Goal: Task Accomplishment & Management: Use online tool/utility

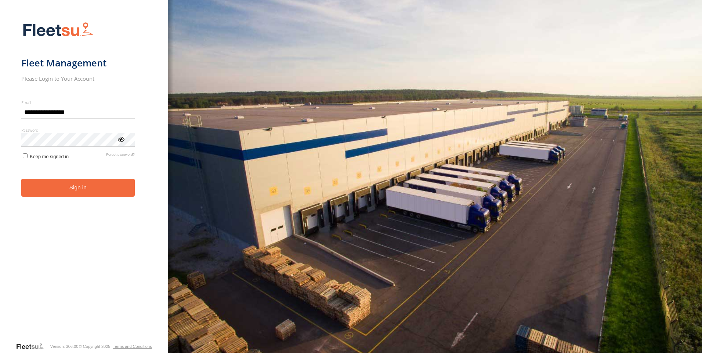
click at [116, 186] on button "Sign in" at bounding box center [78, 188] width 114 height 18
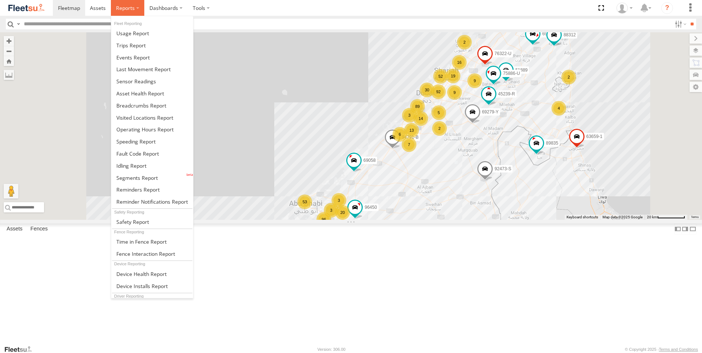
click at [127, 6] on span at bounding box center [125, 7] width 19 height 7
click at [136, 169] on span at bounding box center [131, 165] width 30 height 7
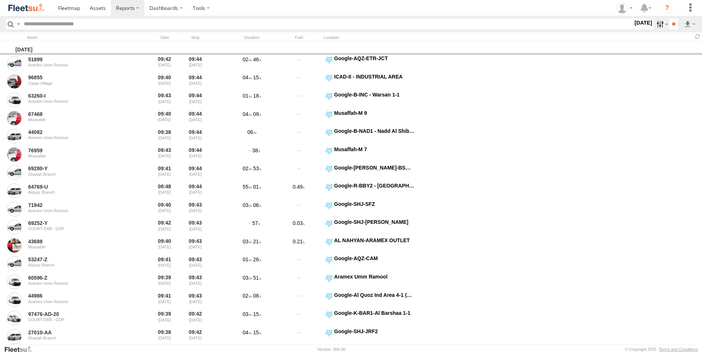
click at [654, 24] on label at bounding box center [662, 24] width 16 height 11
click at [0, 0] on span "All Assets" at bounding box center [0, 0] width 0 height 0
click at [0, 0] on label at bounding box center [0, 0] width 0 height 0
click at [0, 0] on span "AAN Branch" at bounding box center [0, 0] width 0 height 0
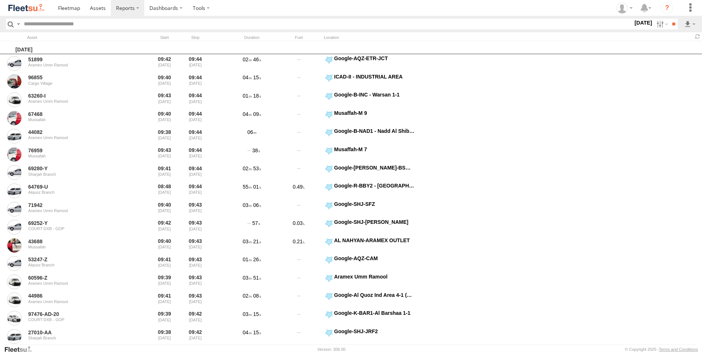
click at [0, 0] on span "Alquoz Branch" at bounding box center [0, 0] width 0 height 0
click at [0, 0] on span "Aramex Mofaic branch-sharjah" at bounding box center [0, 0] width 0 height 0
click at [0, 0] on span "Aramex Umm Ramool" at bounding box center [0, 0] width 0 height 0
click at [0, 0] on span "COURT DXB - GOP" at bounding box center [0, 0] width 0 height 0
click at [0, 0] on span "RAK Branch" at bounding box center [0, 0] width 0 height 0
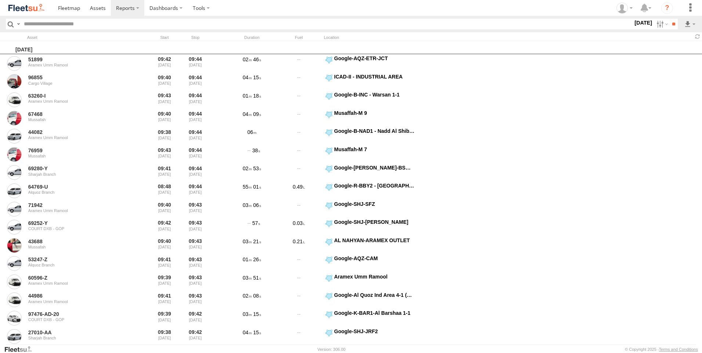
click at [0, 0] on span "Sharjah Branch" at bounding box center [0, 0] width 0 height 0
click at [0, 0] on span "> 10min" at bounding box center [0, 0] width 0 height 0
click at [0, 0] on label at bounding box center [0, 0] width 0 height 0
click at [673, 25] on input "**" at bounding box center [674, 24] width 8 height 11
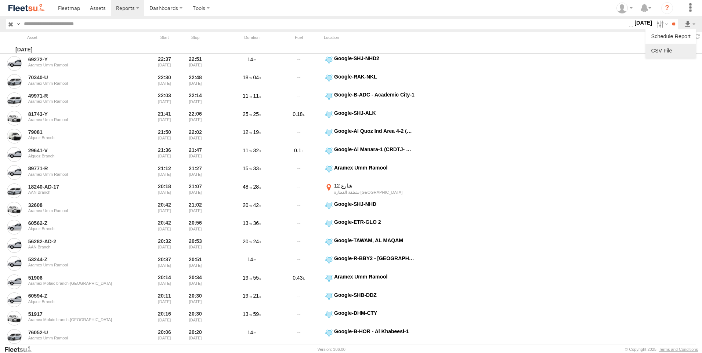
click at [670, 47] on link at bounding box center [671, 50] width 45 height 11
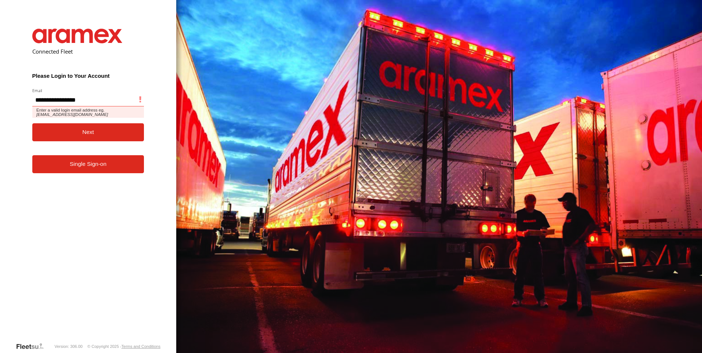
type input "**********"
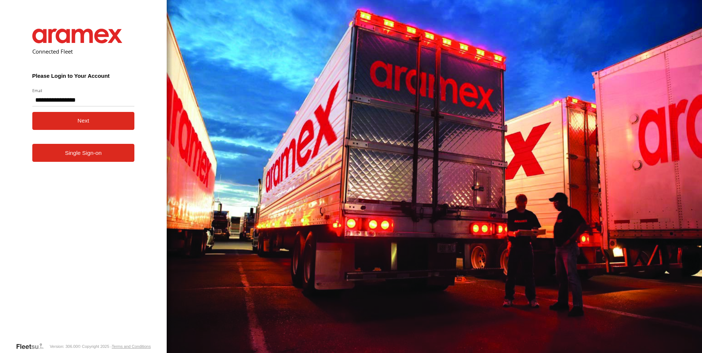
click at [80, 199] on form "**********" at bounding box center [83, 180] width 125 height 325
click at [86, 119] on button "Next" at bounding box center [83, 121] width 102 height 18
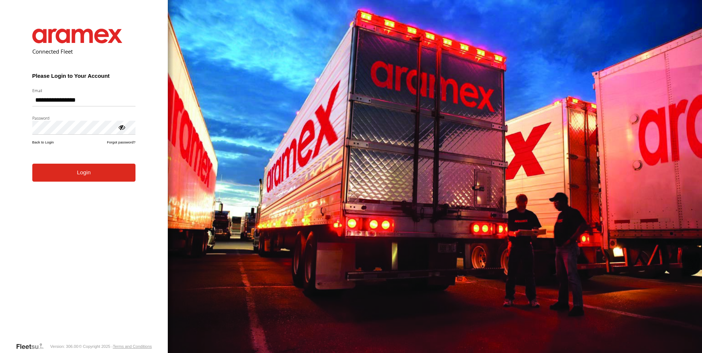
click at [123, 126] on div at bounding box center [121, 126] width 7 height 7
click at [112, 165] on button "Login" at bounding box center [83, 173] width 103 height 18
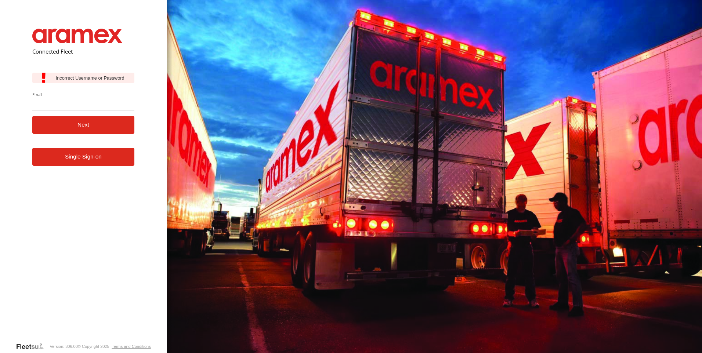
drag, startPoint x: 102, startPoint y: 163, endPoint x: 101, endPoint y: 179, distance: 15.1
click at [102, 163] on link "Single Sign-on" at bounding box center [83, 157] width 102 height 18
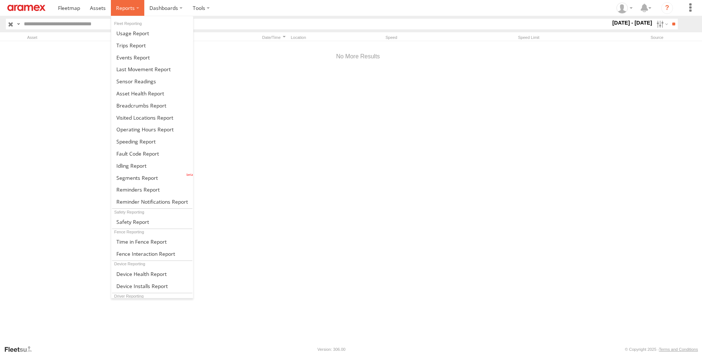
click at [133, 7] on span at bounding box center [125, 7] width 19 height 7
click at [141, 145] on span at bounding box center [135, 141] width 39 height 7
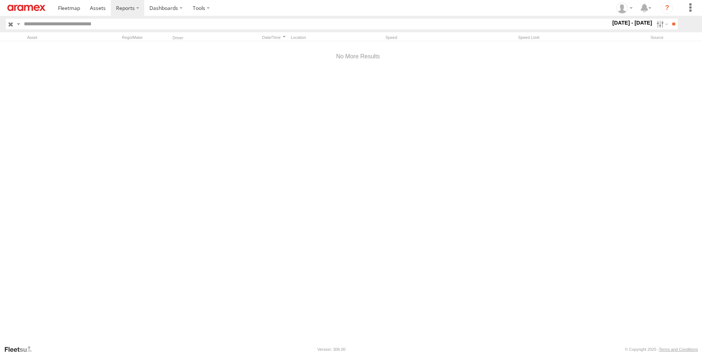
click at [35, 12] on link at bounding box center [26, 8] width 53 height 16
click at [659, 26] on label at bounding box center [662, 24] width 16 height 11
click at [0, 0] on label at bounding box center [0, 0] width 0 height 0
click at [0, 0] on span "AAN Branch" at bounding box center [0, 0] width 0 height 0
click at [0, 0] on div "Alquoz Branch" at bounding box center [0, 0] width 0 height 0
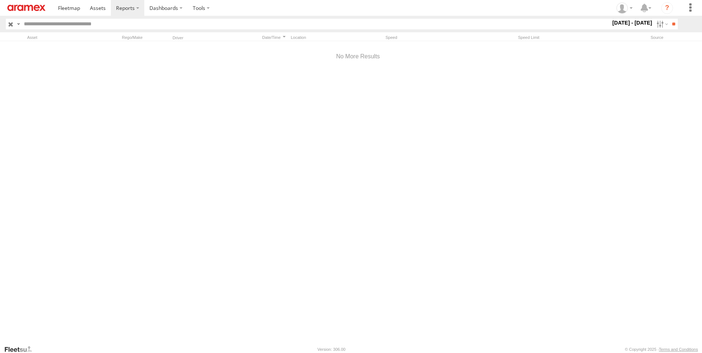
click at [0, 0] on span "Alquoz Branch" at bounding box center [0, 0] width 0 height 0
click at [0, 0] on span "Aramex Mofaic branch-[GEOGRAPHIC_DATA]" at bounding box center [0, 0] width 0 height 0
click at [0, 0] on span "Aramex Umm Ramool" at bounding box center [0, 0] width 0 height 0
click at [0, 0] on span "COURT DXB - GOP" at bounding box center [0, 0] width 0 height 0
click at [0, 0] on span "RAK Branch" at bounding box center [0, 0] width 0 height 0
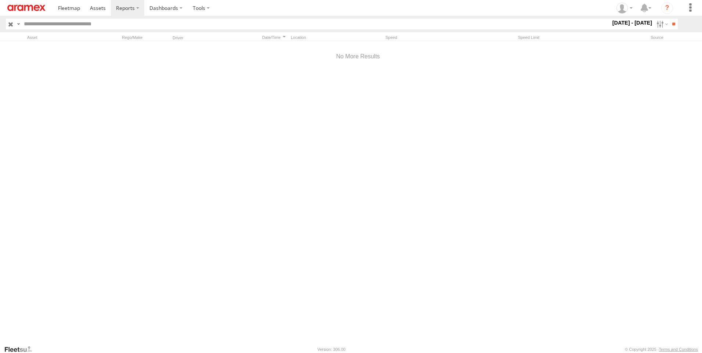
click at [0, 0] on span "Sharjah Branch" at bounding box center [0, 0] width 0 height 0
click at [626, 27] on label "25 - 26 Feb 24" at bounding box center [632, 23] width 43 height 8
click at [647, 22] on label "25 - 26 Feb 24" at bounding box center [632, 23] width 43 height 8
click at [637, 27] on label "25 - 26 Feb 24" at bounding box center [632, 23] width 43 height 8
click at [638, 24] on label "25 - 26 Feb 24" at bounding box center [632, 23] width 43 height 8
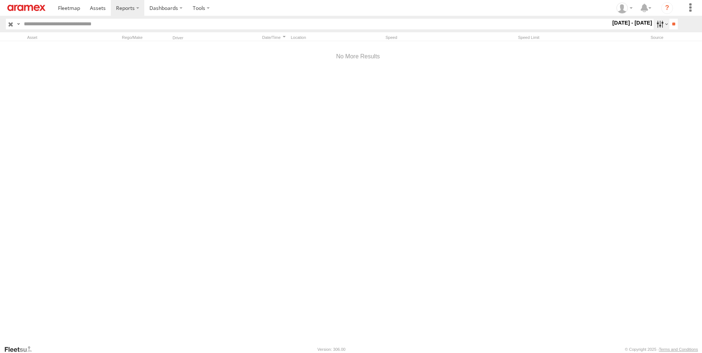
click at [656, 28] on label at bounding box center [662, 24] width 16 height 11
click at [611, 27] on label "25 - 26 Feb 24" at bounding box center [632, 23] width 43 height 8
click at [605, 35] on div "Asset Rego/Make Driver Date/Time Location Speed Speed Limit Source" at bounding box center [358, 36] width 716 height 8
click at [620, 25] on label "25 - 26 Feb 24" at bounding box center [632, 23] width 43 height 8
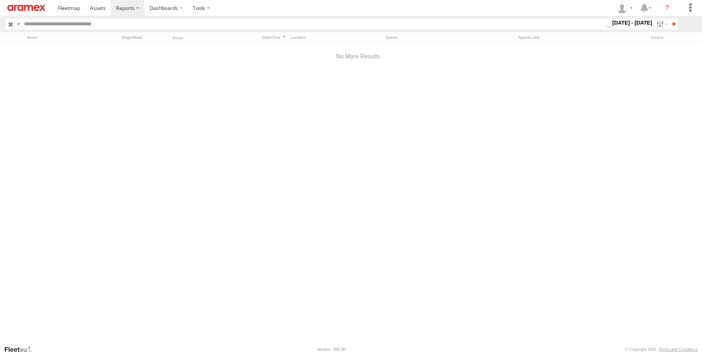
click at [0, 0] on label at bounding box center [0, 0] width 0 height 0
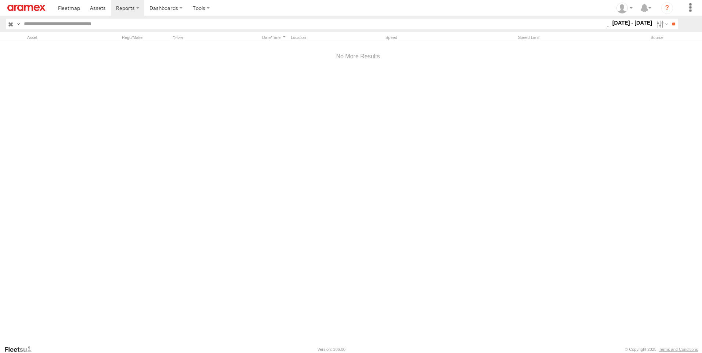
click at [0, 0] on label at bounding box center [0, 0] width 0 height 0
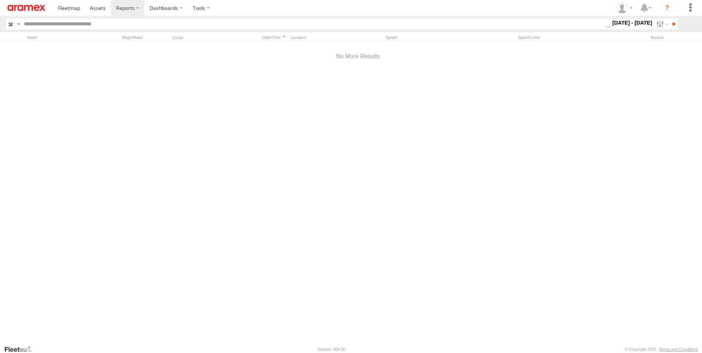
click at [0, 0] on label at bounding box center [0, 0] width 0 height 0
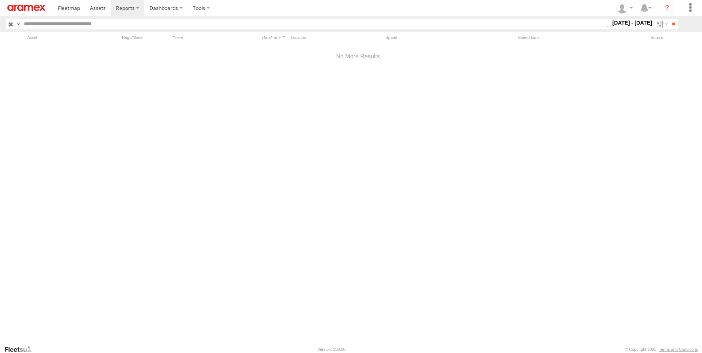
click at [0, 0] on label at bounding box center [0, 0] width 0 height 0
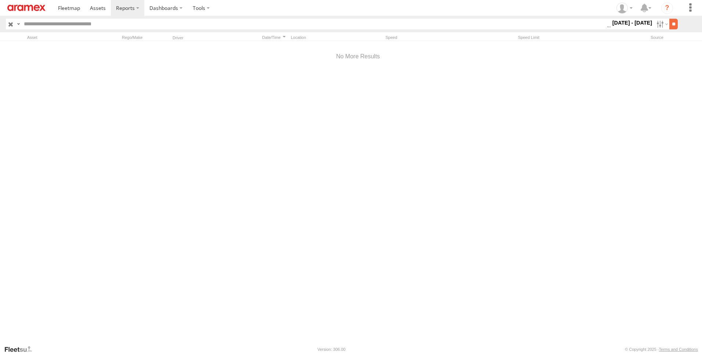
click at [673, 22] on input "**" at bounding box center [674, 24] width 8 height 11
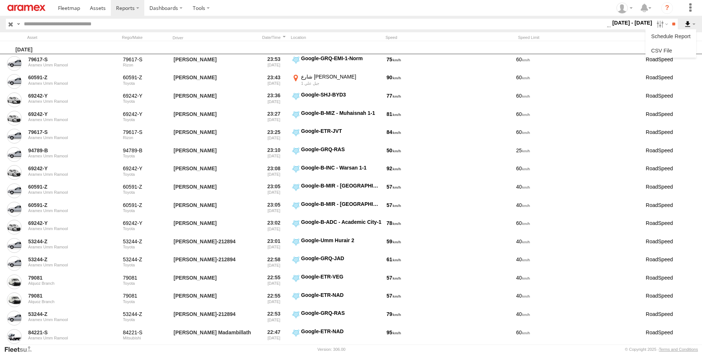
click at [689, 24] on label at bounding box center [690, 24] width 12 height 11
click at [666, 51] on link at bounding box center [671, 50] width 45 height 11
